Goal: Register for event/course

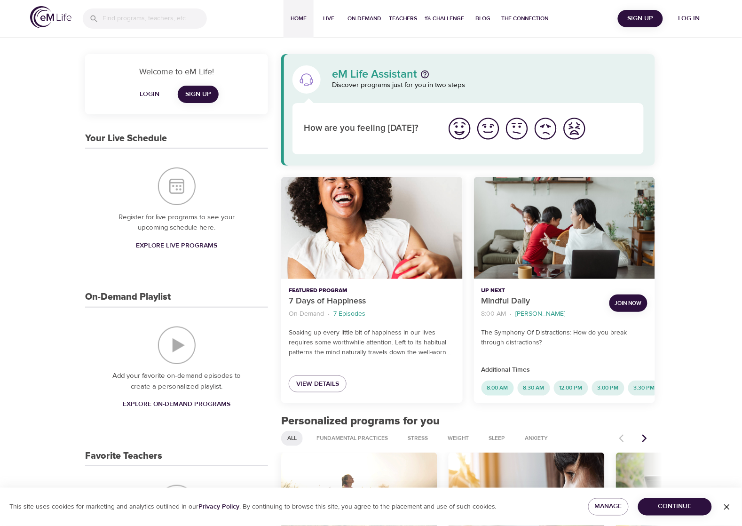
click at [490, 269] on span "8:00 AM" at bounding box center [497, 388] width 32 height 8
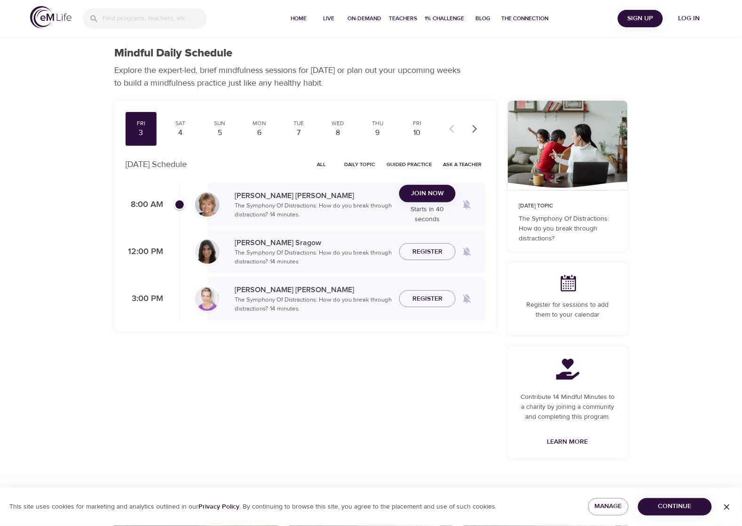
click at [191, 269] on div "Fri 3 Sat 4 Sun 5 Mon 6 Tue 7 Wed 8 Thu 9 Fri 10 Sat 11 Sun 12 Mon 13 Tue 14 We…" at bounding box center [305, 285] width 393 height 380
click at [430, 196] on span "Join Now" at bounding box center [427, 194] width 33 height 12
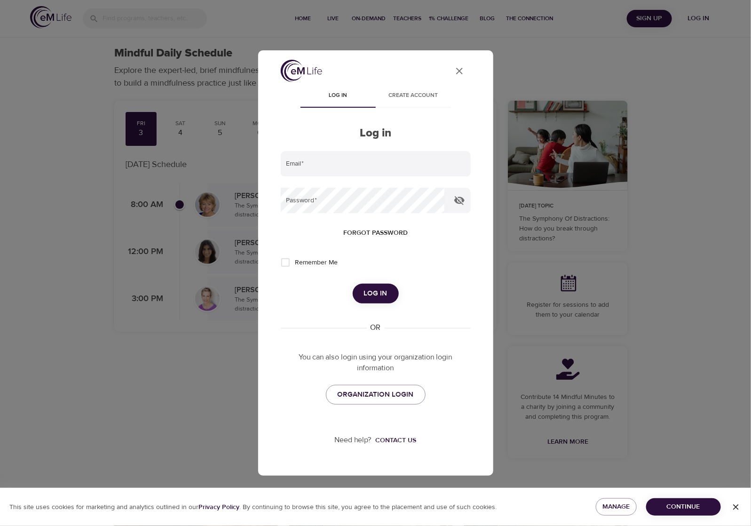
type input "mallorymiller617@gmail.com"
click at [381, 269] on span "ORGANIZATION LOGIN" at bounding box center [375, 394] width 76 height 12
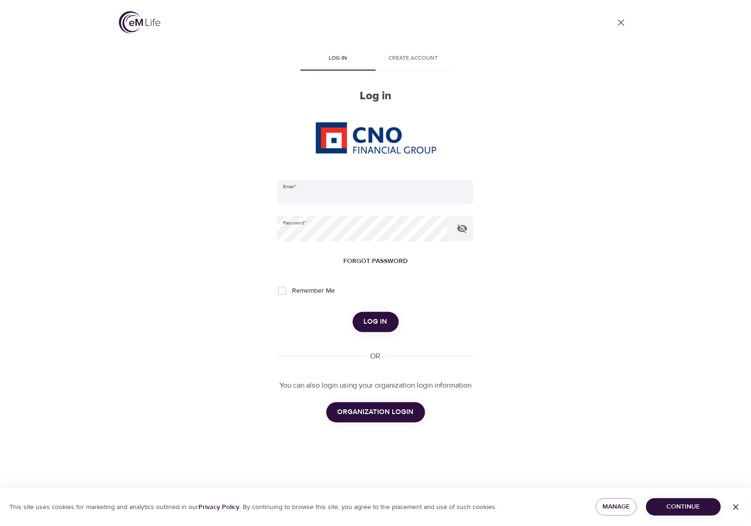
type input "[EMAIL_ADDRESS][DOMAIN_NAME]"
click at [387, 414] on span "ORGANIZATION LOGIN" at bounding box center [375, 412] width 76 height 12
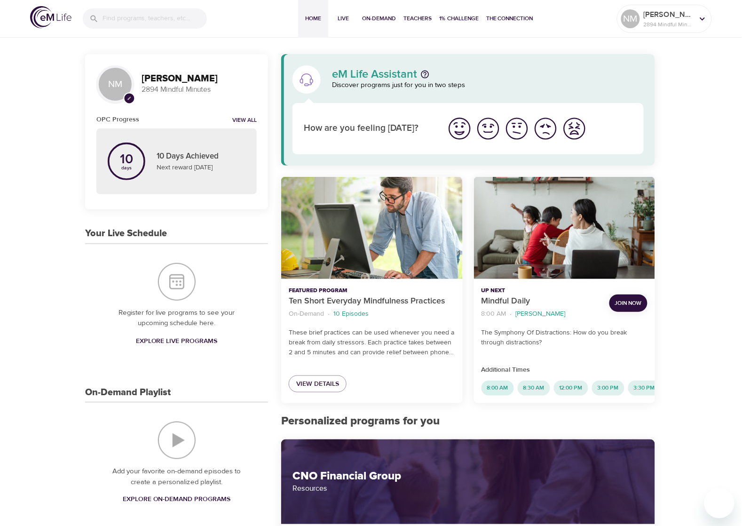
click at [497, 386] on span "8:00 AM" at bounding box center [497, 388] width 32 height 8
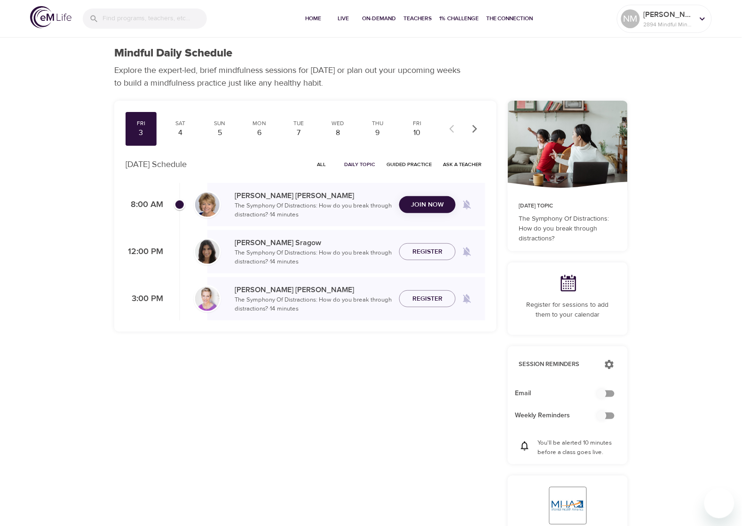
checkbox input "true"
click at [431, 203] on div "Join Now" at bounding box center [427, 204] width 56 height 17
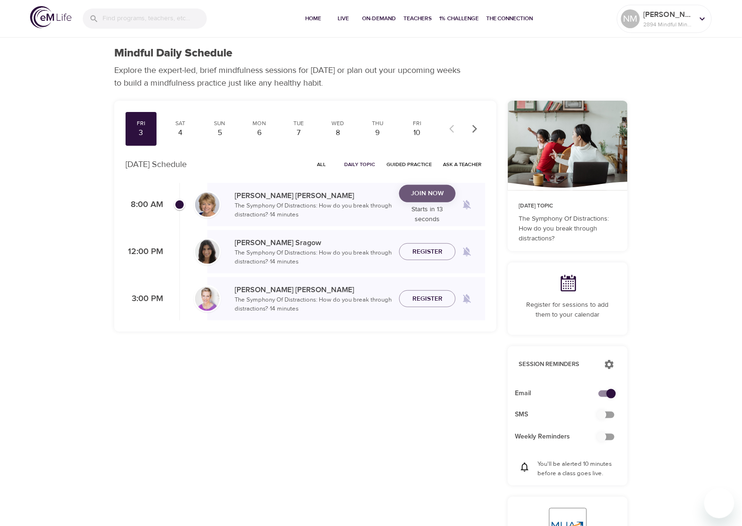
click at [431, 192] on span "Join Now" at bounding box center [427, 194] width 33 height 12
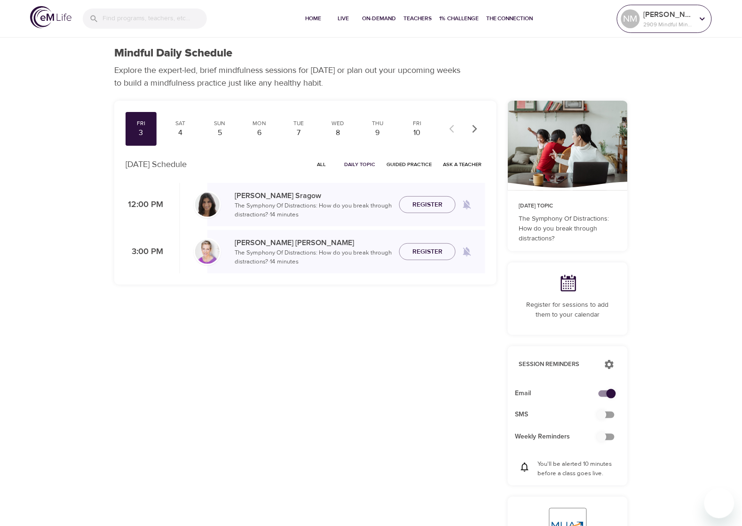
click at [651, 20] on p "2909 Mindful Minutes" at bounding box center [669, 24] width 50 height 8
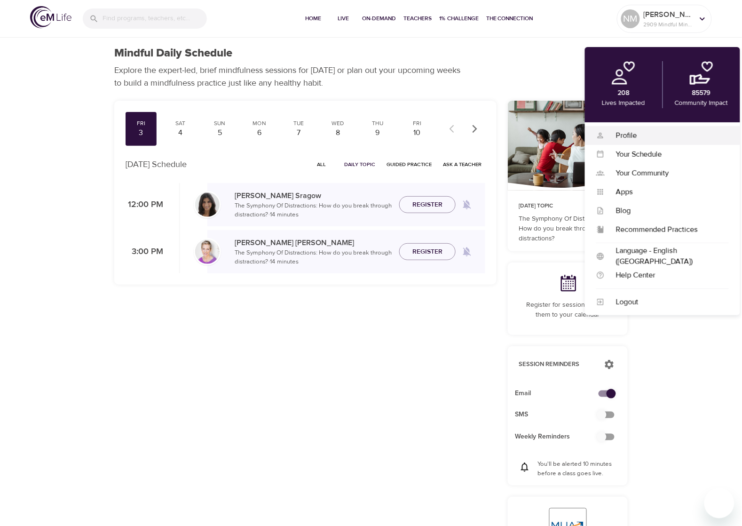
click at [620, 133] on div "Profile" at bounding box center [666, 135] width 124 height 11
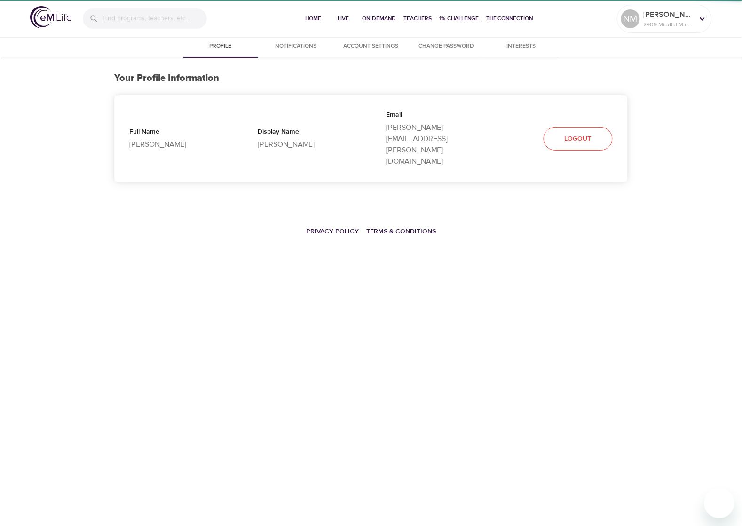
select select "10"
